Goal: Task Accomplishment & Management: Use online tool/utility

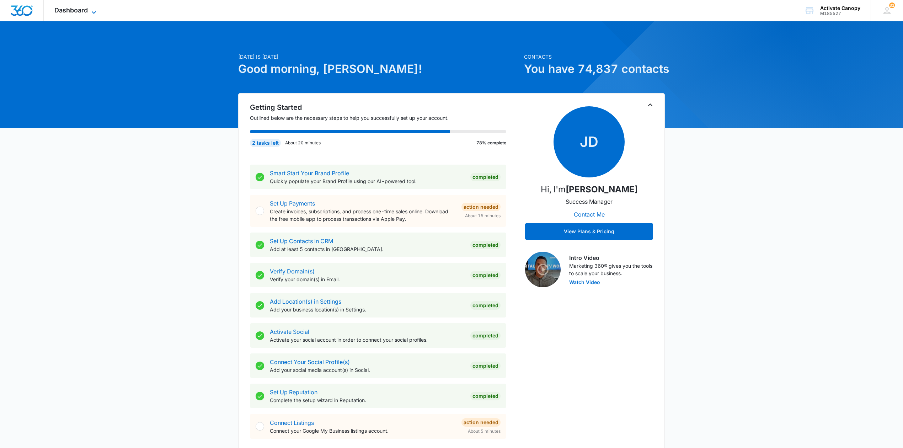
click at [73, 11] on span "Dashboard" at bounding box center [70, 9] width 33 height 7
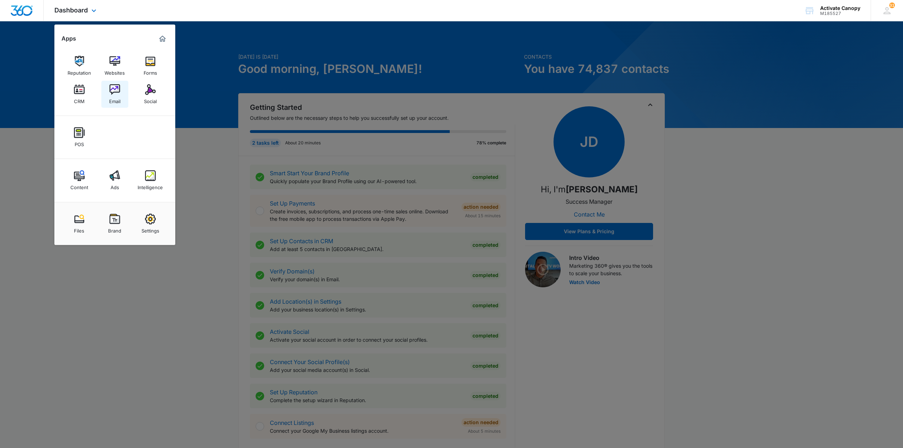
click at [112, 90] on img at bounding box center [115, 89] width 11 height 11
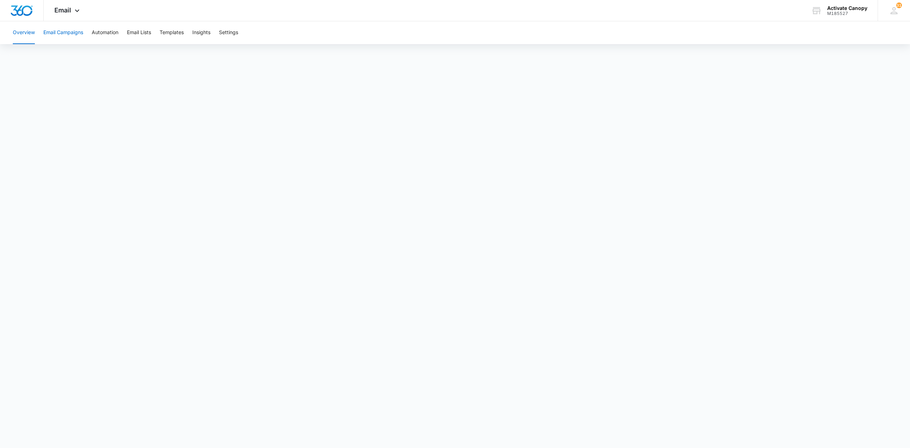
click at [55, 32] on button "Email Campaigns" at bounding box center [63, 32] width 40 height 23
